Goal: Transaction & Acquisition: Purchase product/service

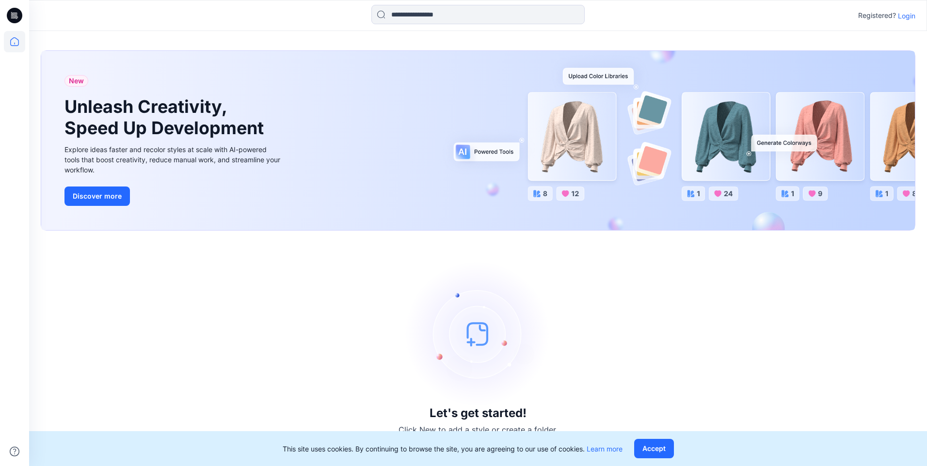
click at [665, 450] on button "Accept" at bounding box center [654, 448] width 40 height 19
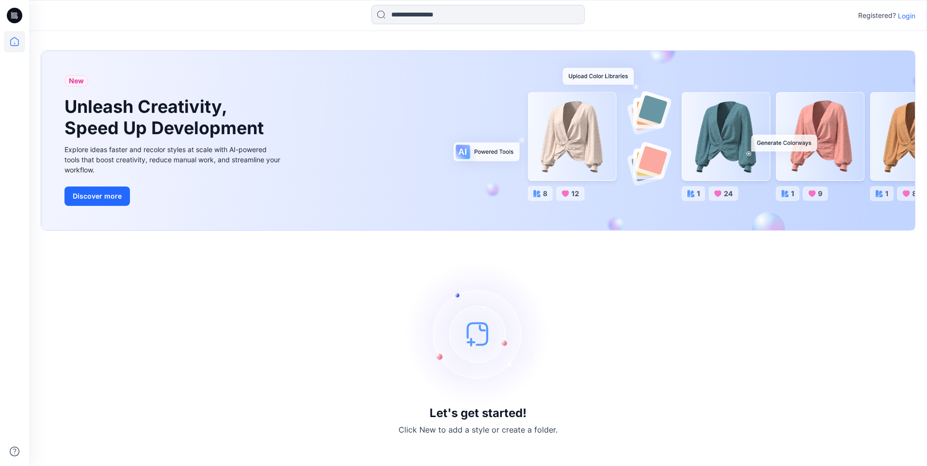
click at [909, 22] on div "Registered? Login" at bounding box center [478, 15] width 898 height 21
click at [907, 17] on p "Login" at bounding box center [906, 16] width 17 height 10
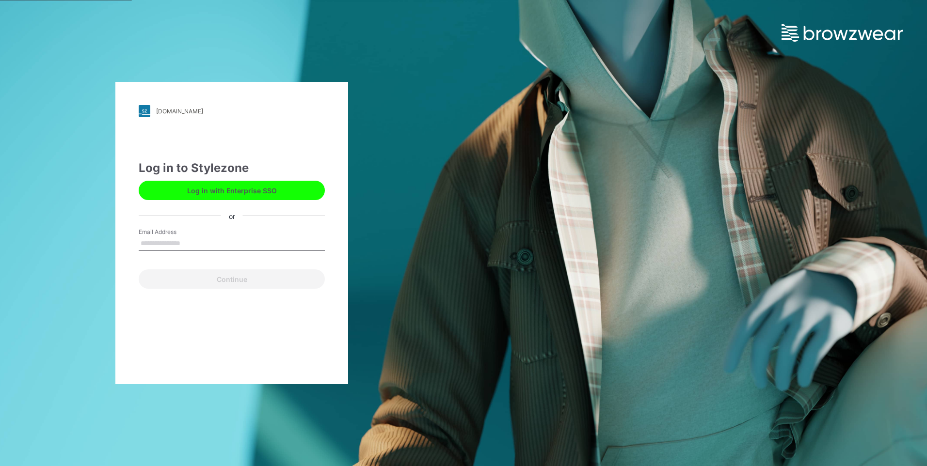
click at [190, 243] on input "Email Address" at bounding box center [232, 244] width 186 height 15
type input "**********"
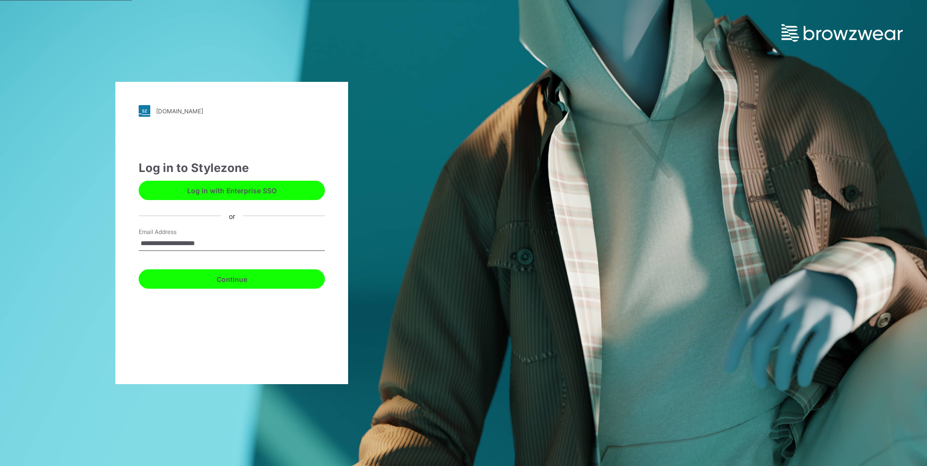
click at [209, 282] on button "Continue" at bounding box center [232, 279] width 186 height 19
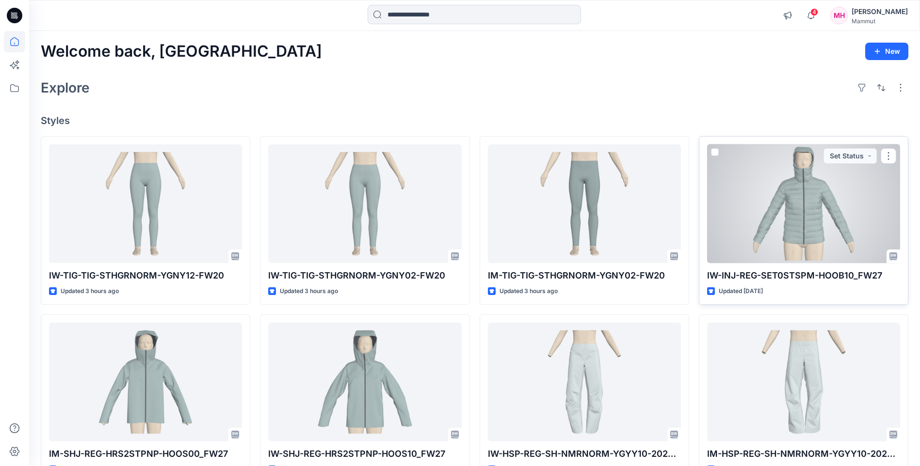
click at [775, 209] on div at bounding box center [803, 204] width 193 height 119
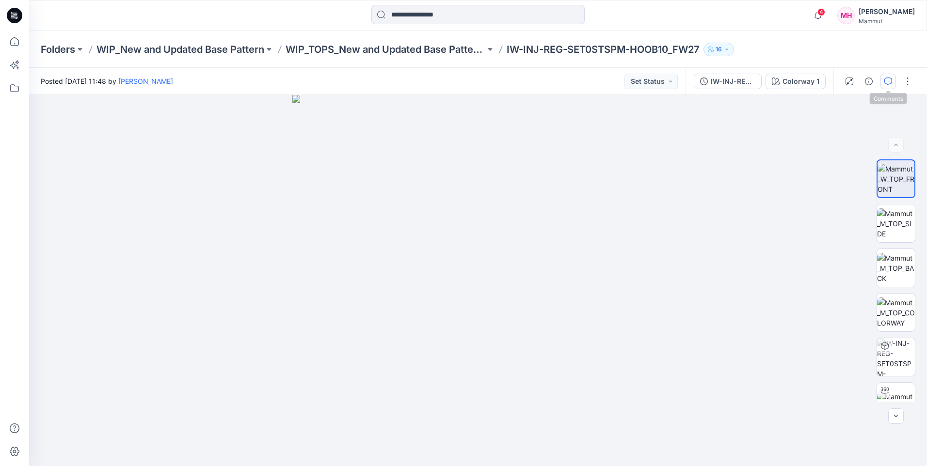
click at [888, 83] on icon "button" at bounding box center [888, 82] width 8 height 8
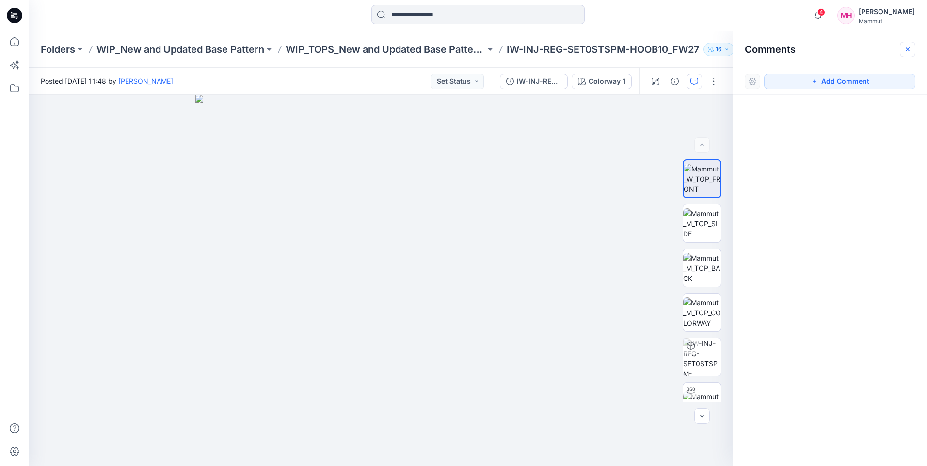
click at [911, 50] on icon "button" at bounding box center [908, 50] width 8 height 8
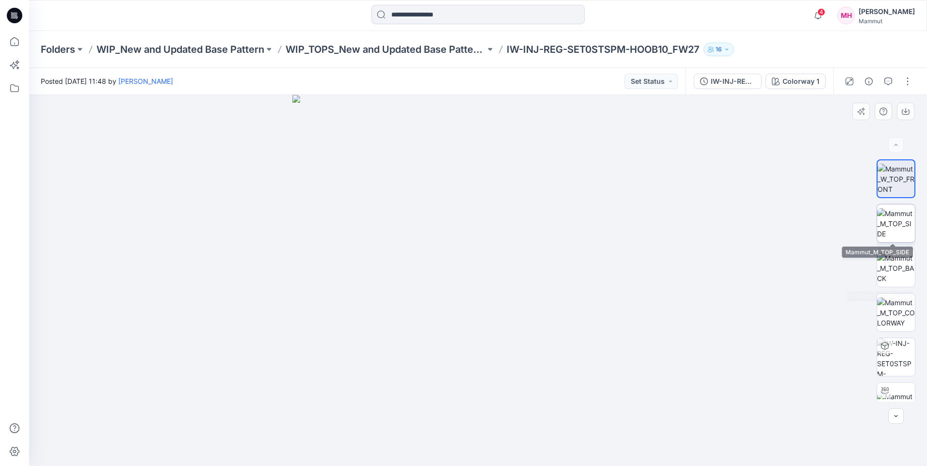
drag, startPoint x: 899, startPoint y: 243, endPoint x: 898, endPoint y: 235, distance: 7.8
click at [898, 241] on div at bounding box center [896, 281] width 39 height 242
click at [895, 229] on img at bounding box center [896, 224] width 38 height 31
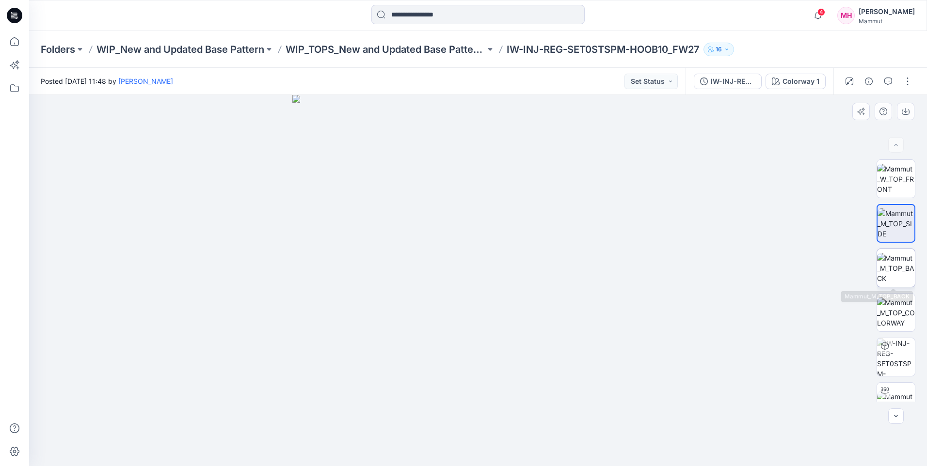
click at [893, 273] on img at bounding box center [896, 268] width 38 height 31
click at [889, 171] on img at bounding box center [896, 179] width 38 height 31
